Goal: Information Seeking & Learning: Learn about a topic

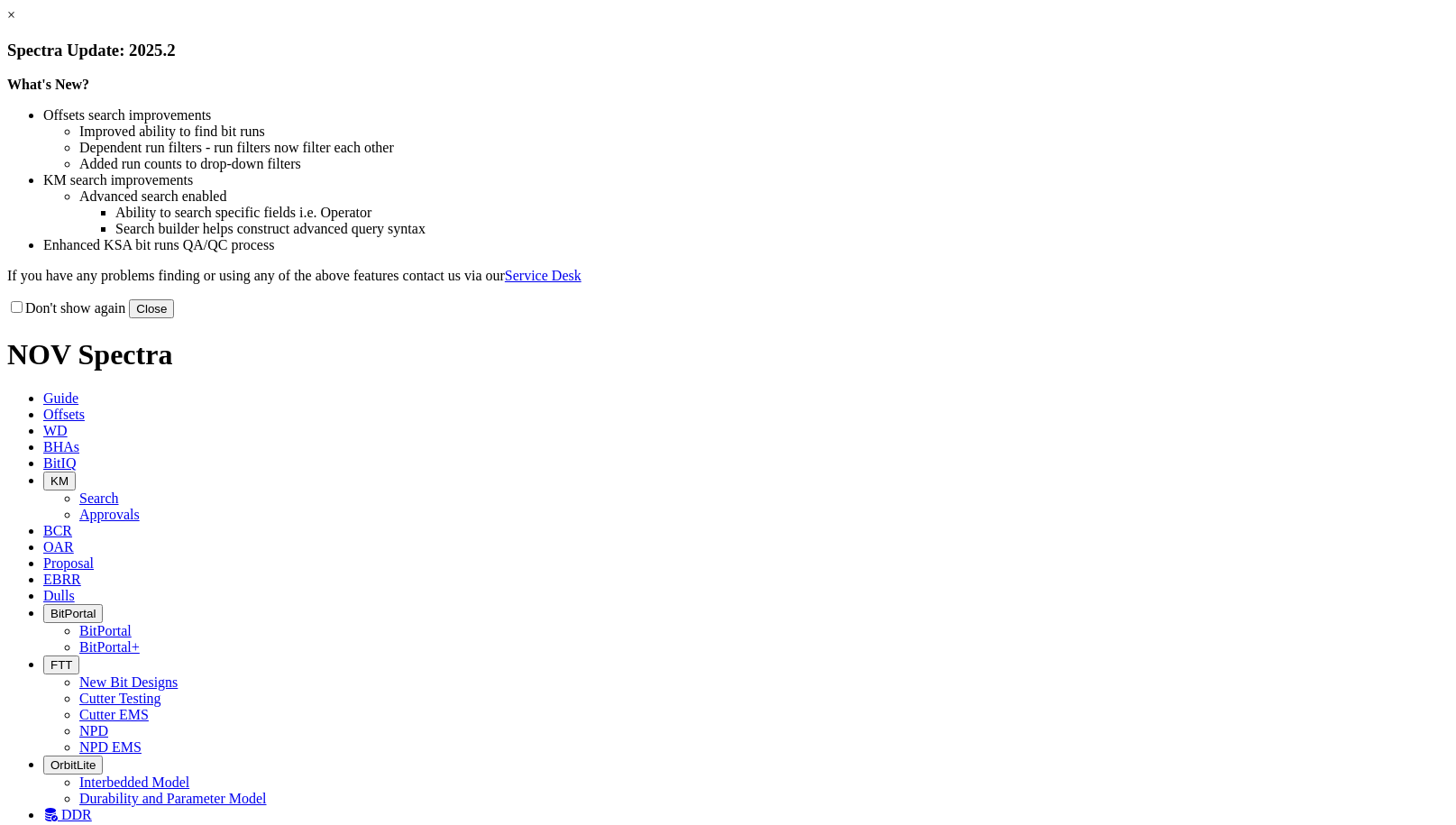
click at [174, 318] on button "Close" at bounding box center [150, 308] width 45 height 19
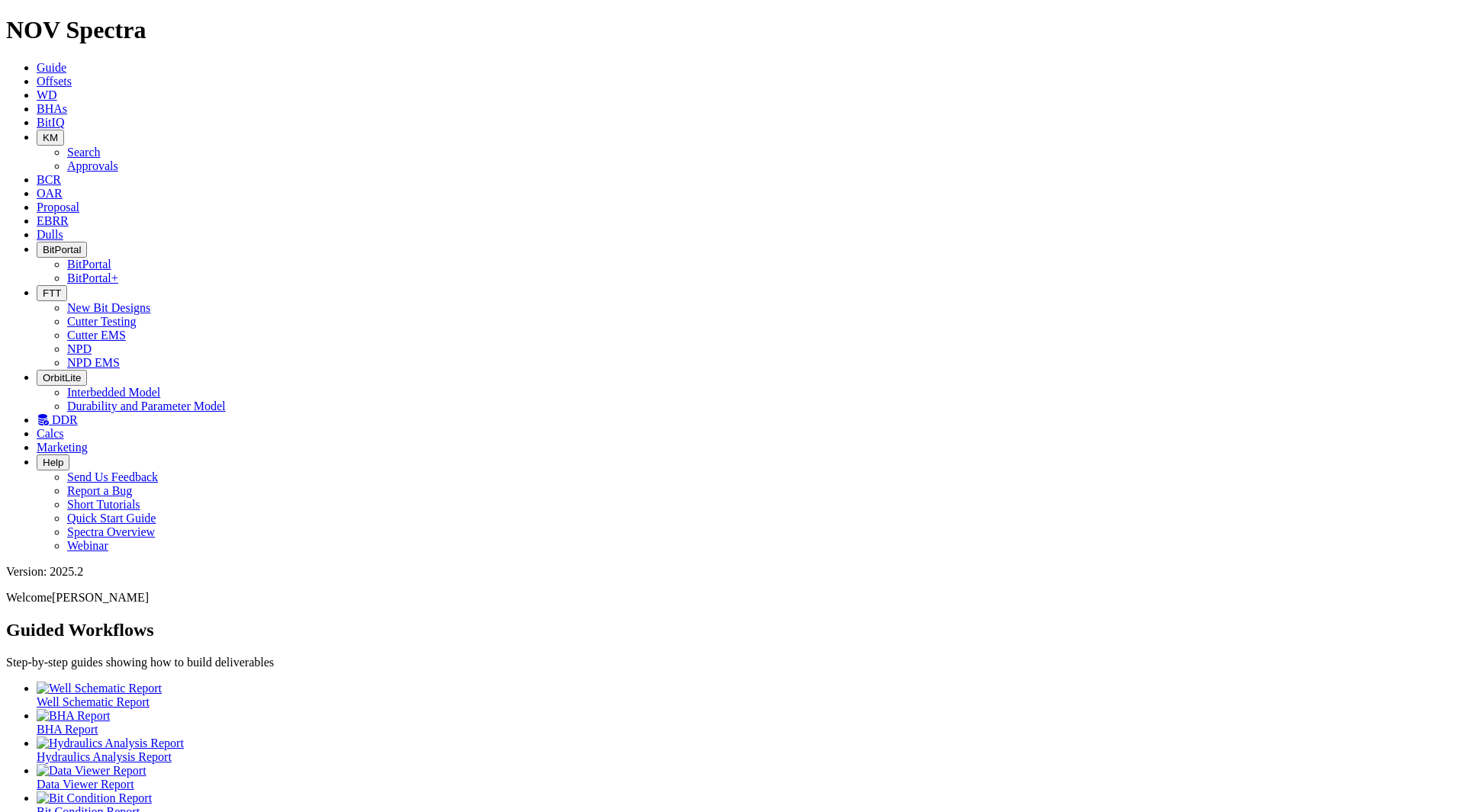
click at [78, 413] on span "DDR" at bounding box center [65, 419] width 26 height 13
click at [63, 228] on span "Dulls" at bounding box center [50, 234] width 27 height 13
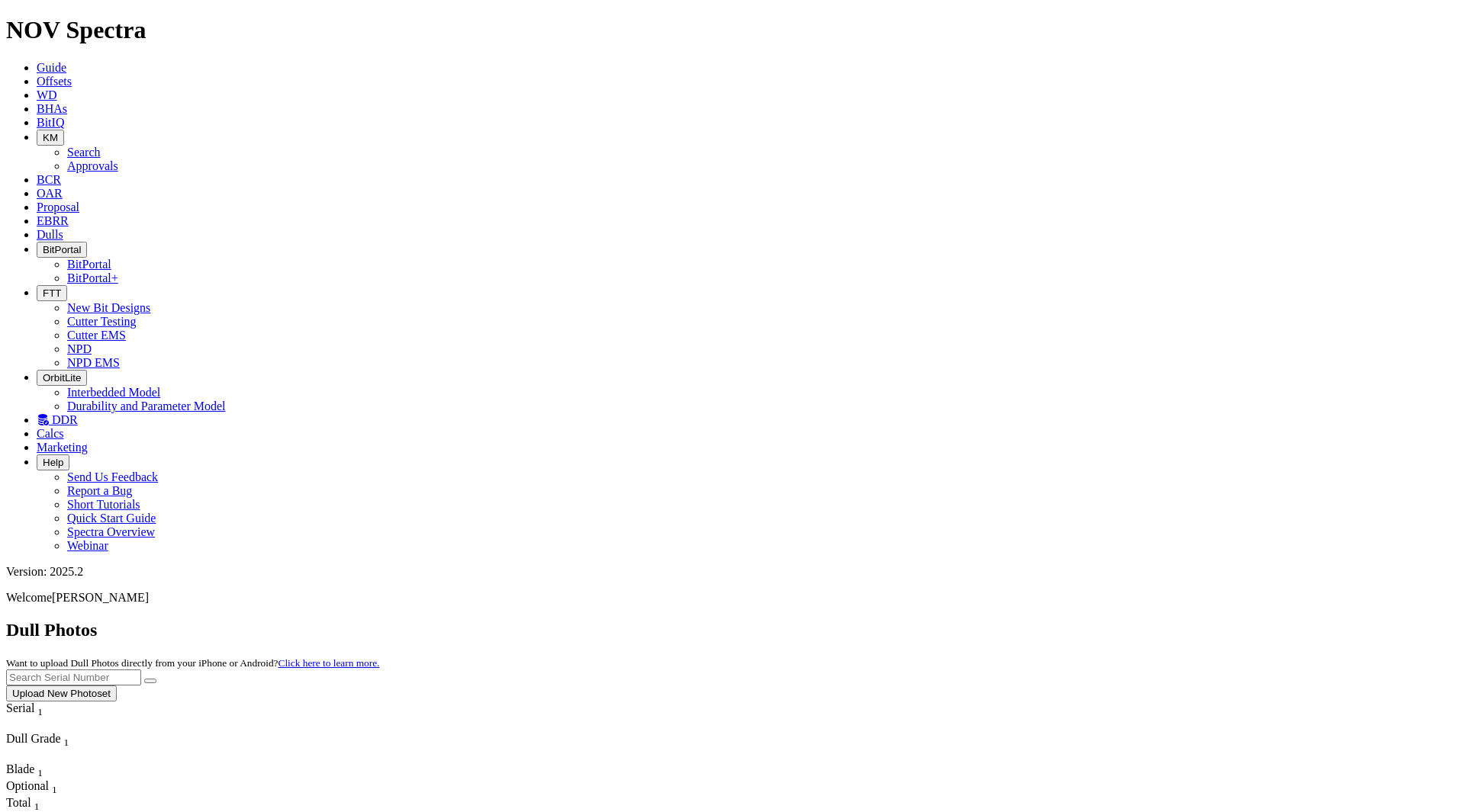
click at [68, 214] on link "EBRR" at bounding box center [52, 220] width 32 height 13
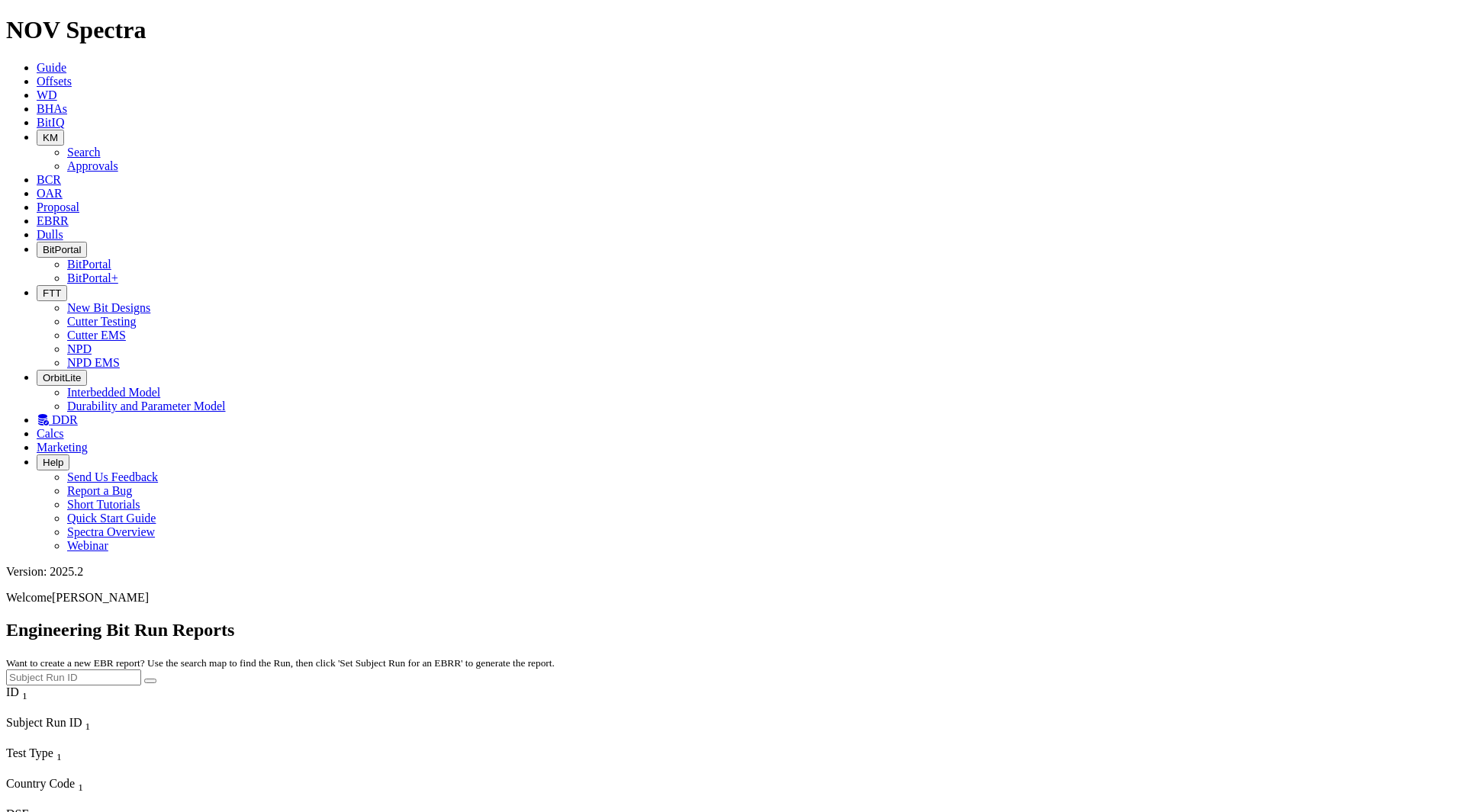
click at [79, 201] on span "Proposal" at bounding box center [57, 207] width 43 height 13
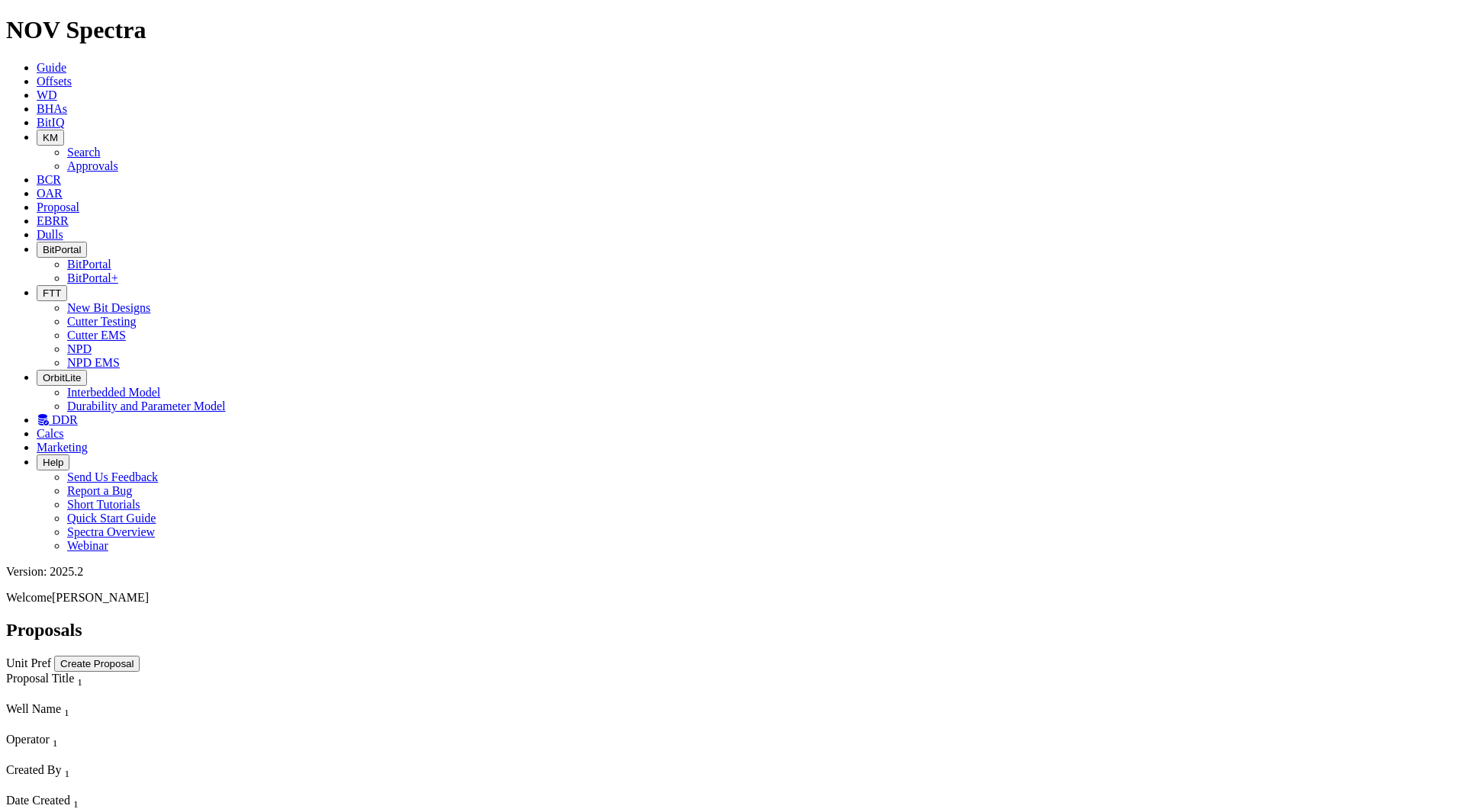
click at [36, 187] on icon at bounding box center [36, 193] width 0 height 13
click at [58, 132] on span "KM" at bounding box center [51, 137] width 15 height 12
click at [100, 146] on link "Search" at bounding box center [84, 152] width 34 height 13
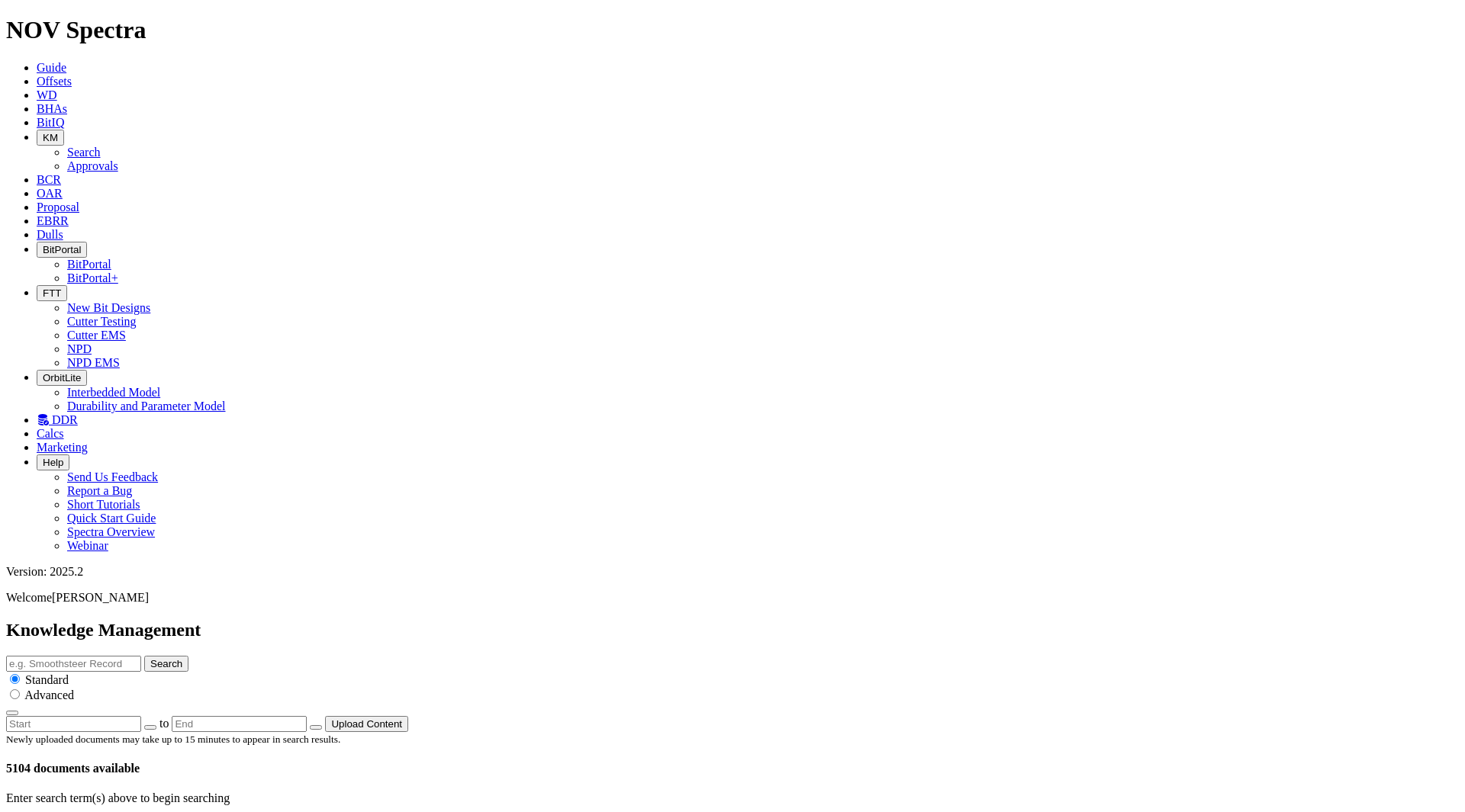
click at [156, 697] on button "button" at bounding box center [150, 727] width 12 height 4
type input "10/14/25"
click at [64, 116] on span "BitIQ" at bounding box center [50, 121] width 28 height 13
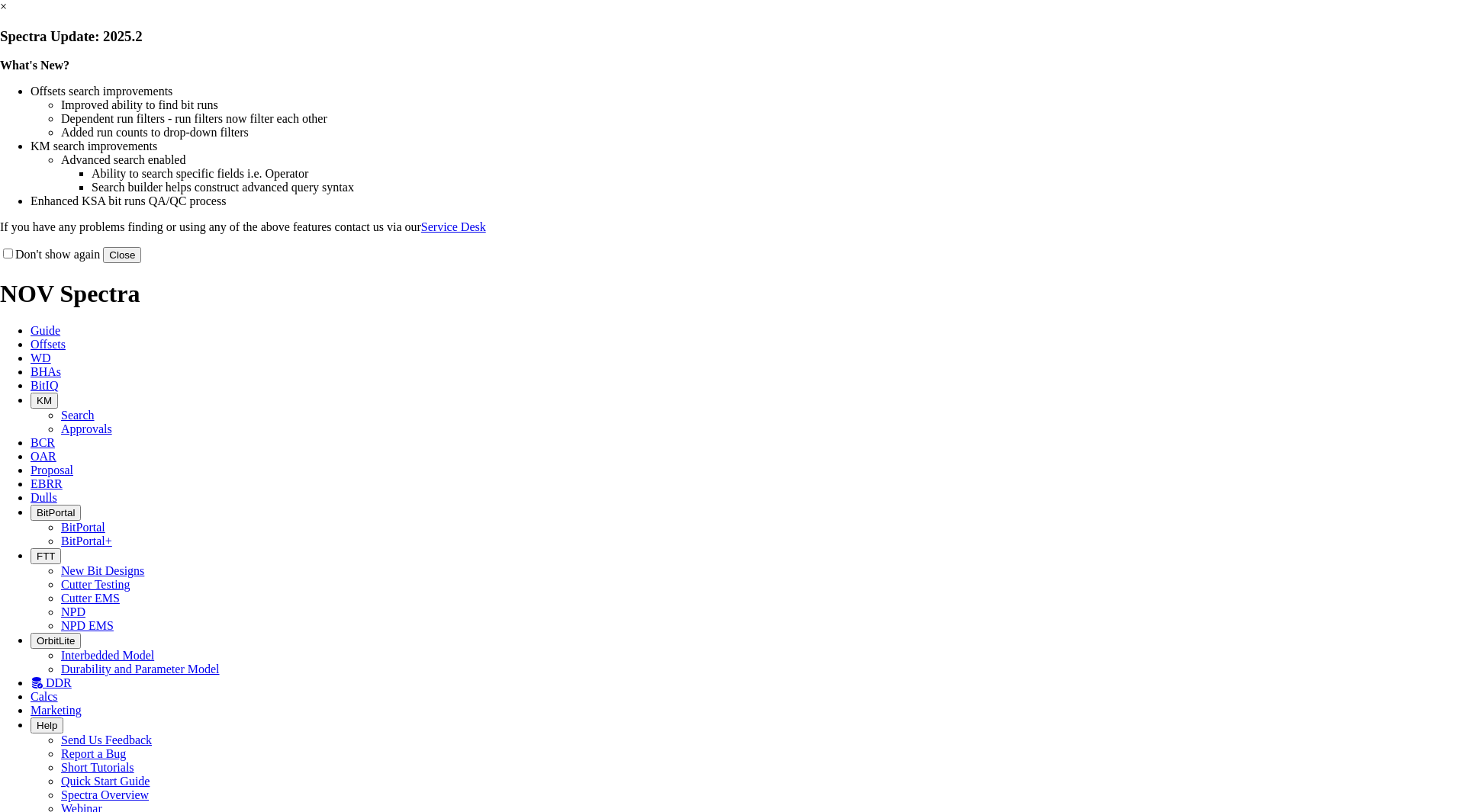
click at [141, 263] on button "Close" at bounding box center [121, 255] width 38 height 16
